Goal: Information Seeking & Learning: Learn about a topic

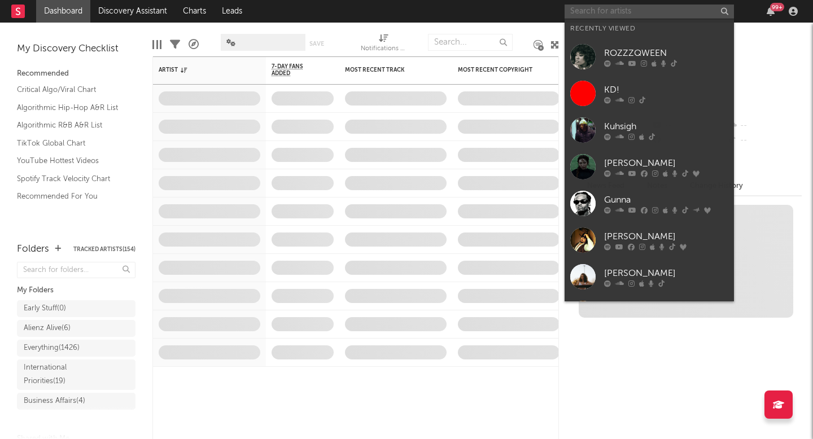
click at [613, 7] on input "text" at bounding box center [649, 12] width 169 height 14
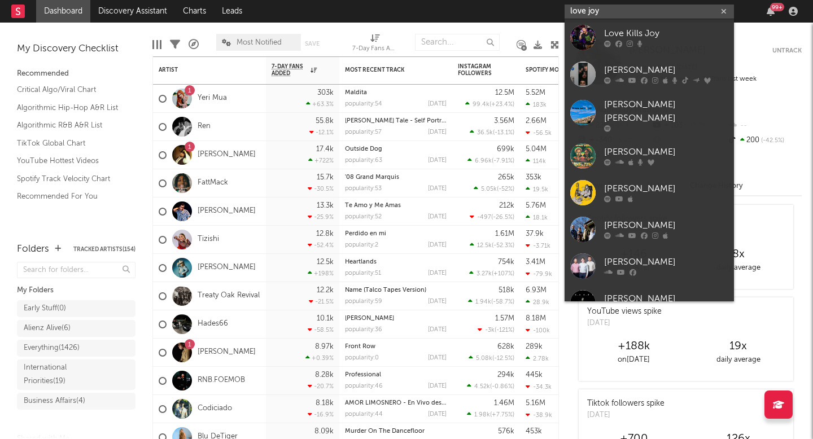
click at [586, 12] on input "love joy" at bounding box center [649, 12] width 169 height 14
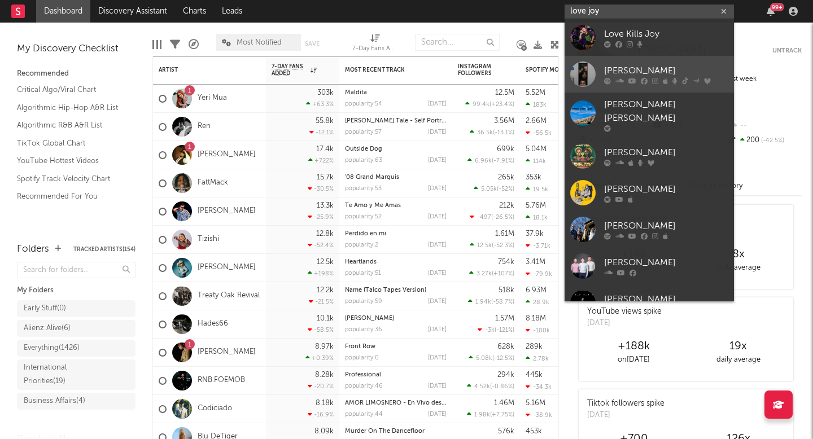
type input "love joy"
click at [600, 67] on link "[PERSON_NAME]" at bounding box center [649, 74] width 169 height 37
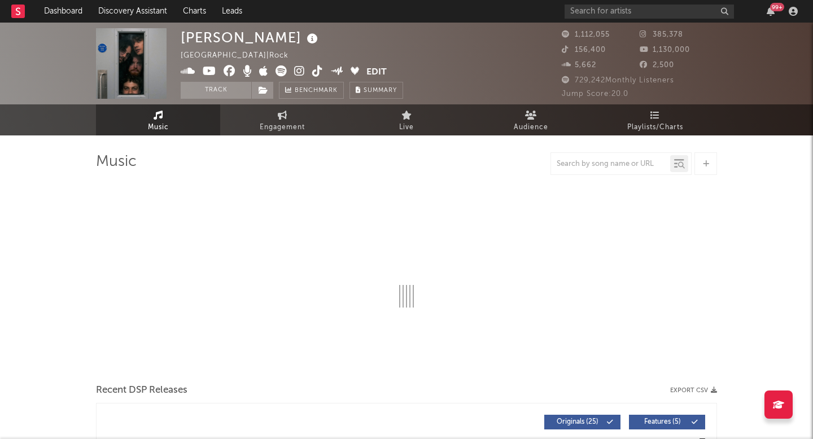
select select "6m"
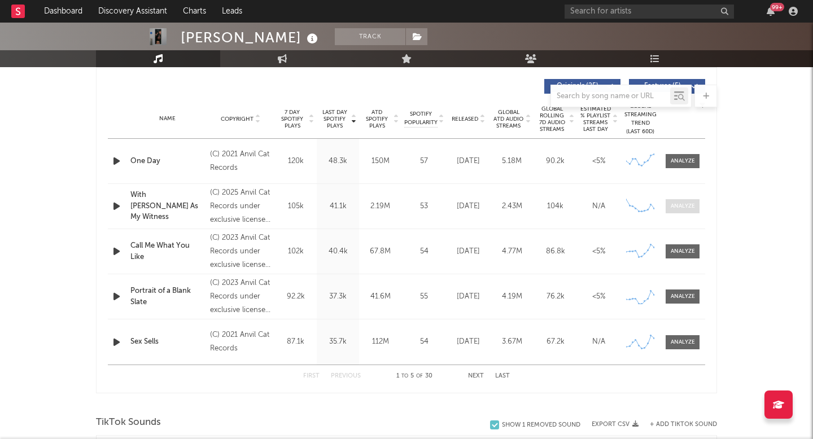
scroll to position [426, 0]
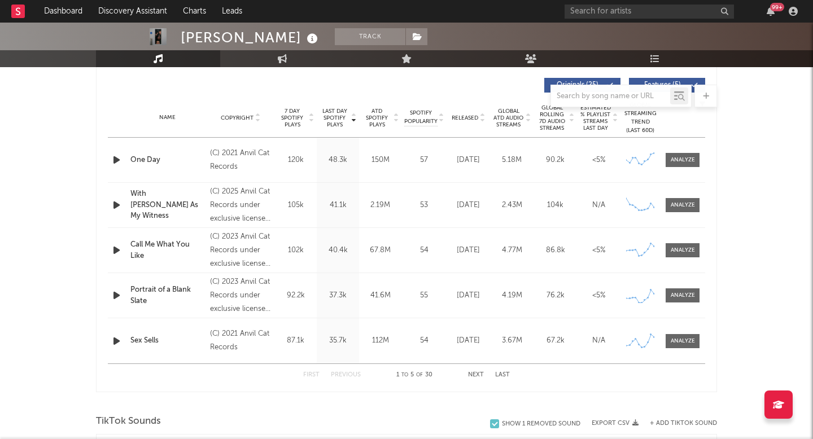
click at [475, 374] on button "Next" at bounding box center [476, 375] width 16 height 6
click at [476, 375] on button "Next" at bounding box center [476, 375] width 16 height 6
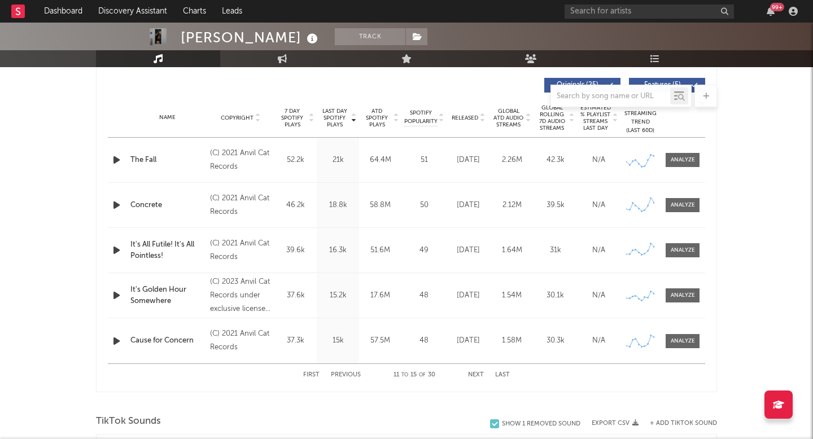
click at [476, 375] on button "Next" at bounding box center [476, 375] width 16 height 6
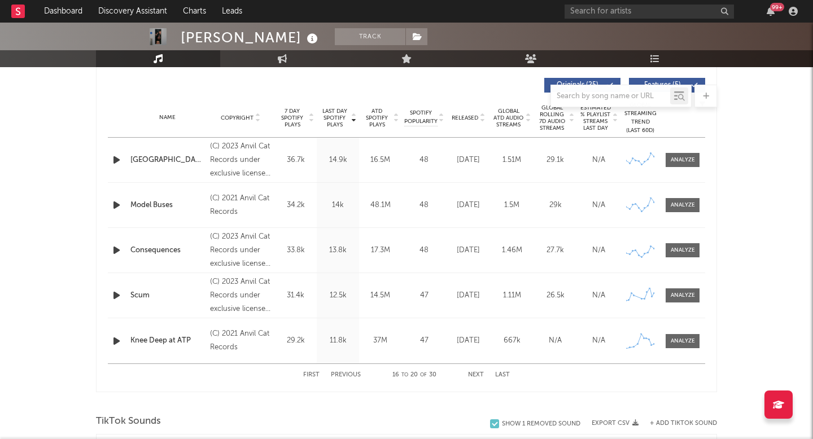
click at [476, 375] on button "Next" at bounding box center [476, 375] width 16 height 6
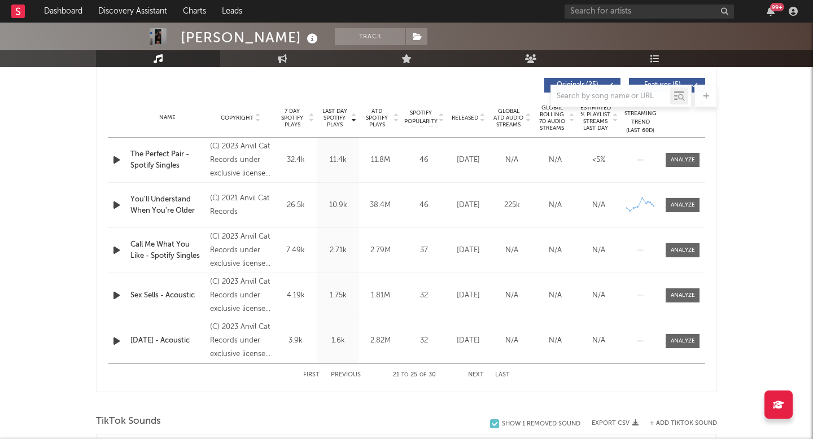
click at [476, 374] on button "Next" at bounding box center [476, 375] width 16 height 6
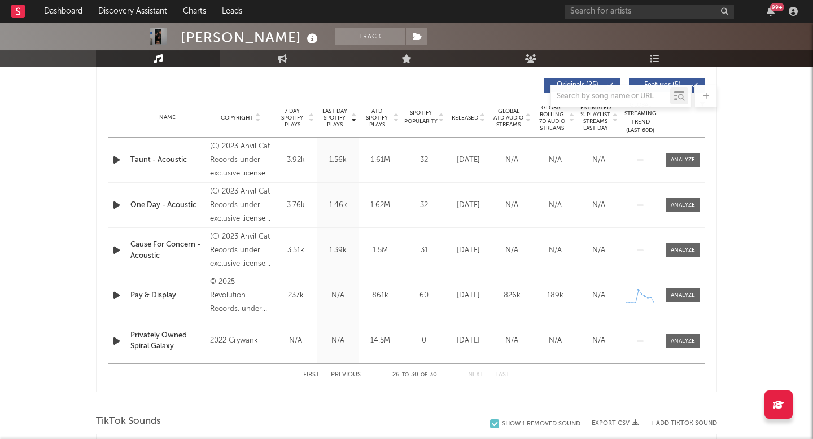
click at [476, 374] on button "Next" at bounding box center [476, 375] width 16 height 6
click at [354, 372] on button "Previous" at bounding box center [346, 375] width 30 height 6
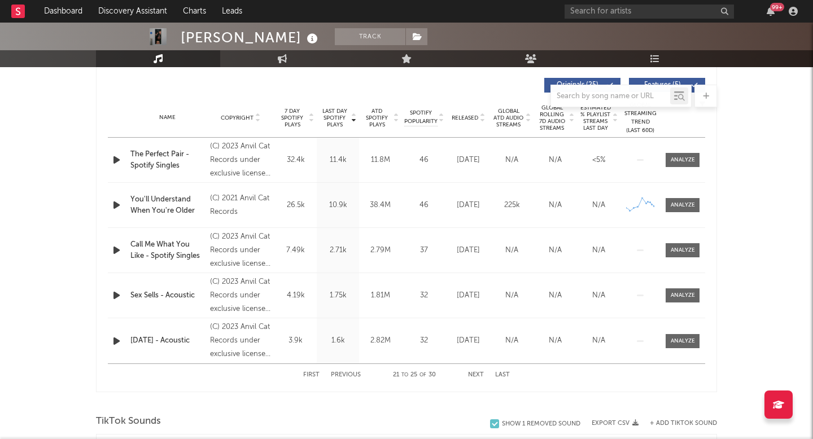
click at [354, 372] on button "Previous" at bounding box center [346, 375] width 30 height 6
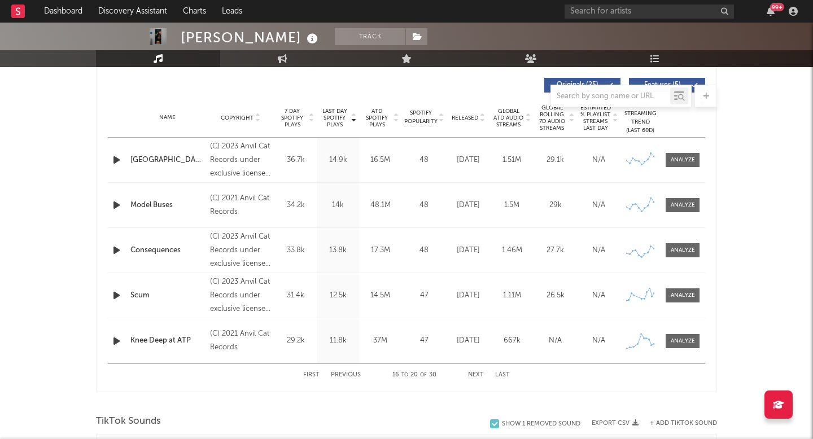
click at [354, 372] on button "Previous" at bounding box center [346, 375] width 30 height 6
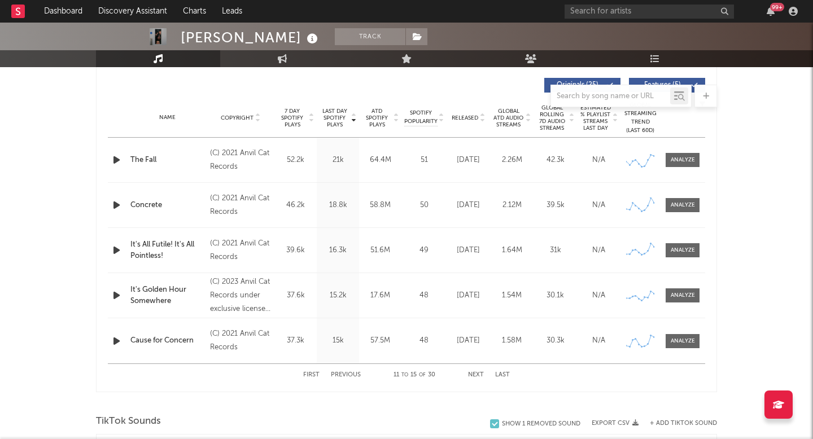
click at [354, 372] on button "Previous" at bounding box center [346, 375] width 30 height 6
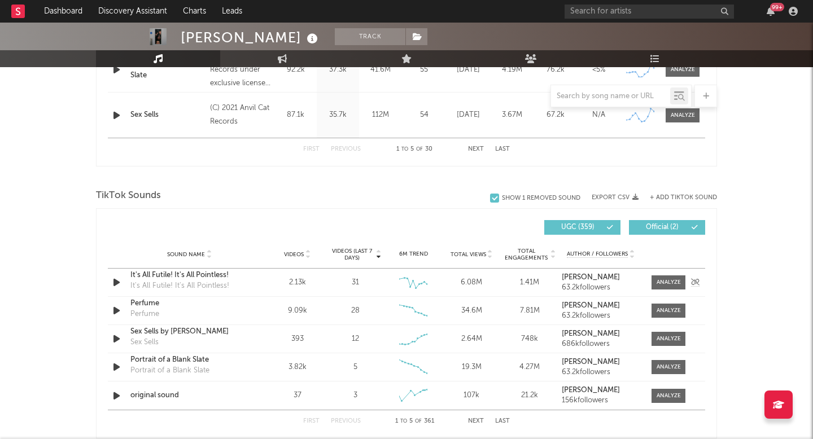
scroll to position [654, 0]
